Goal: Book appointment/travel/reservation

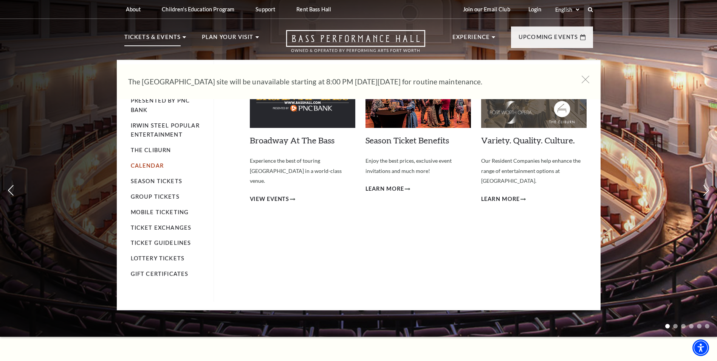
click at [150, 165] on link "Calendar" at bounding box center [147, 165] width 33 height 6
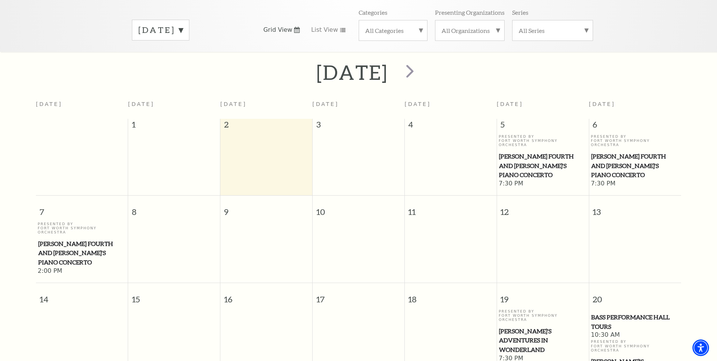
scroll to position [67, 0]
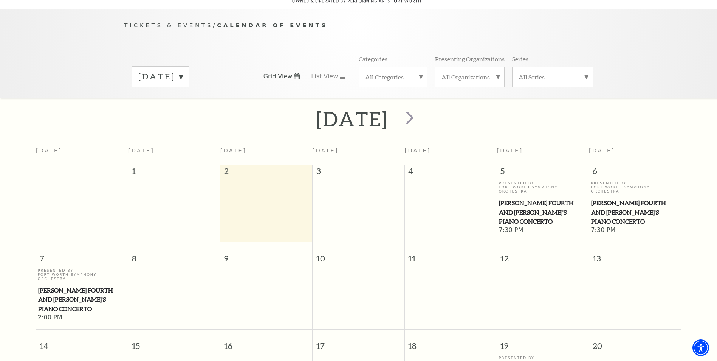
click at [79, 285] on span "[PERSON_NAME] Fourth and [PERSON_NAME]'s Piano Concerto" at bounding box center [82, 299] width 88 height 28
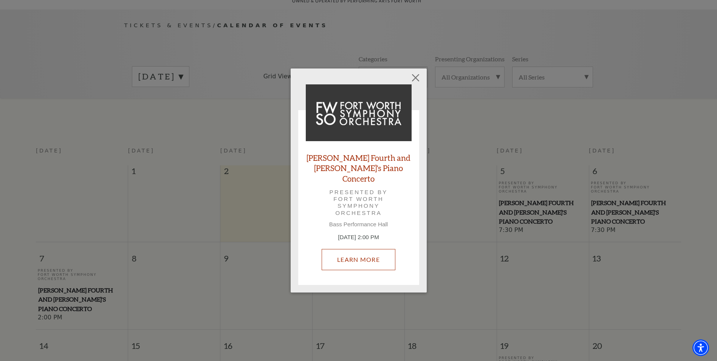
click at [358, 256] on link "Learn More" at bounding box center [359, 259] width 74 height 21
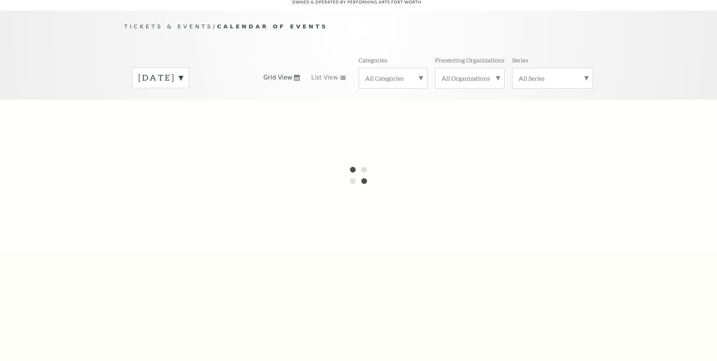
scroll to position [67, 0]
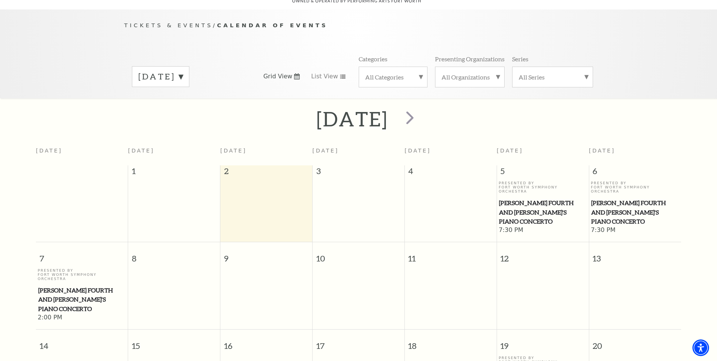
click at [61, 285] on span "[PERSON_NAME] Fourth and [PERSON_NAME]'s Piano Concerto" at bounding box center [82, 299] width 88 height 28
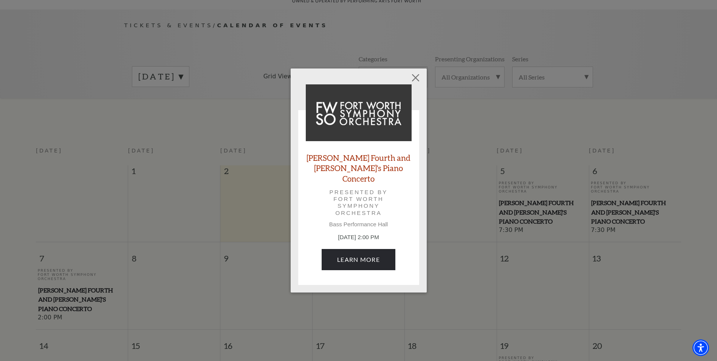
click at [352, 178] on link "[PERSON_NAME] Fourth and [PERSON_NAME]'s Piano Concerto" at bounding box center [359, 167] width 106 height 31
click at [414, 82] on button "Close" at bounding box center [415, 77] width 14 height 14
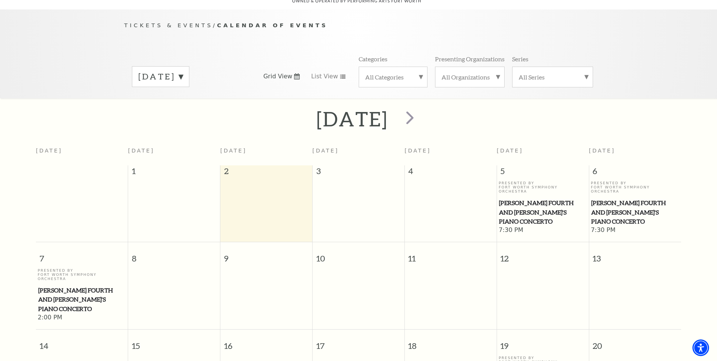
click at [538, 200] on span "[PERSON_NAME] Fourth and [PERSON_NAME]'s Piano Concerto" at bounding box center [542, 212] width 87 height 28
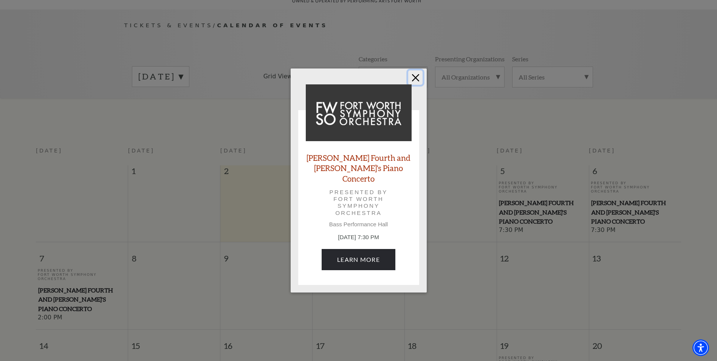
click at [414, 82] on button "Close" at bounding box center [415, 77] width 14 height 14
